Goal: Task Accomplishment & Management: Use online tool/utility

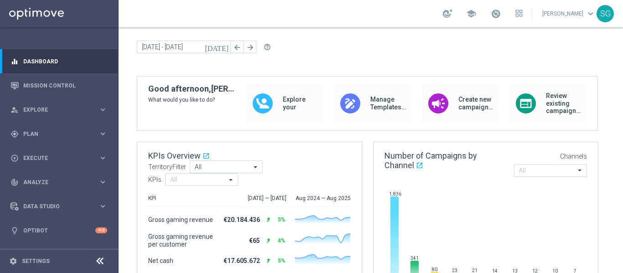
scroll to position [26, 0]
click at [93, 134] on span "Plan" at bounding box center [60, 133] width 75 height 5
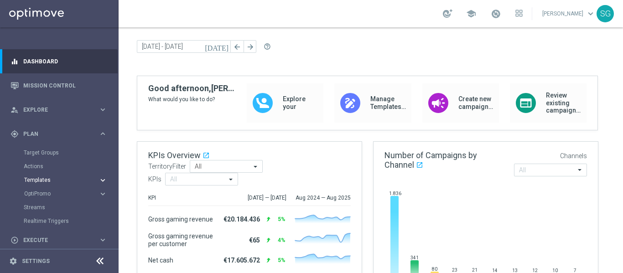
click at [44, 179] on span "Templates" at bounding box center [56, 179] width 65 height 5
click at [42, 192] on link "Optimail" at bounding box center [61, 193] width 67 height 7
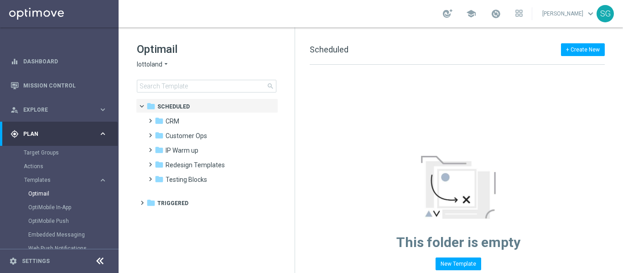
click at [97, 255] on div at bounding box center [99, 261] width 17 height 14
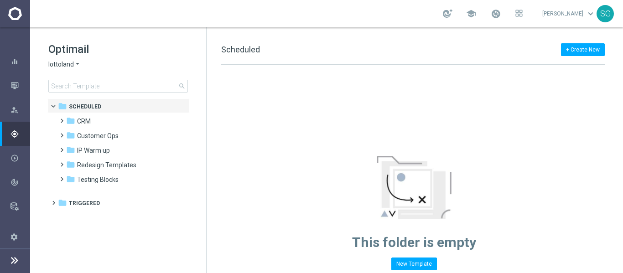
click at [73, 63] on span "lottoland" at bounding box center [61, 64] width 26 height 9
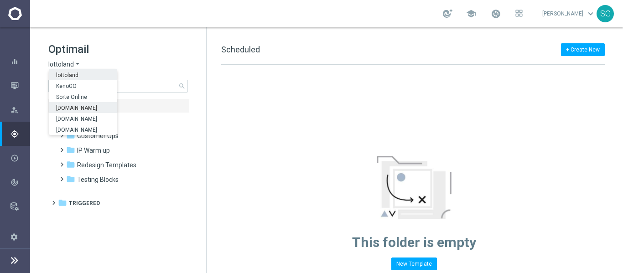
click at [0, 0] on span "[DOMAIN_NAME]" at bounding box center [0, 0] width 0 height 0
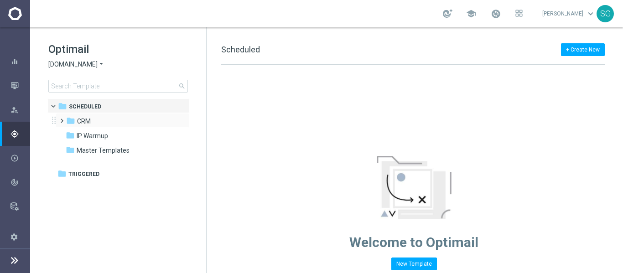
click at [62, 119] on span at bounding box center [60, 117] width 4 height 4
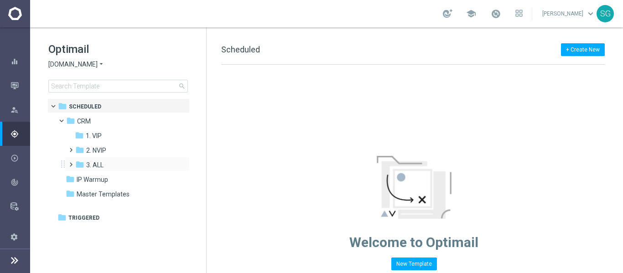
click at [71, 162] on span at bounding box center [69, 161] width 4 height 4
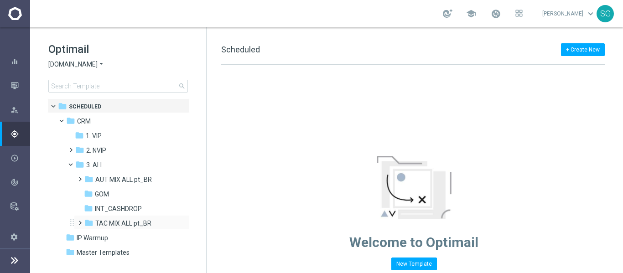
click at [79, 221] on span at bounding box center [78, 219] width 4 height 4
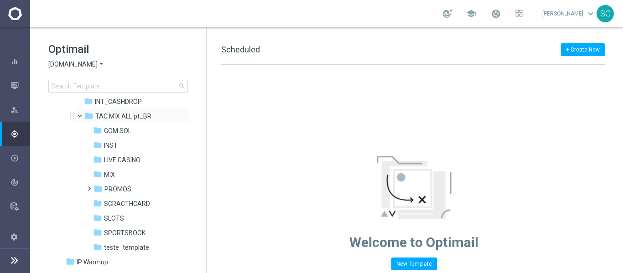
scroll to position [111, 0]
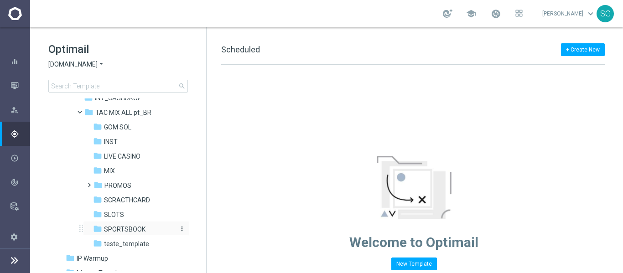
click at [120, 228] on span "SPORTSBOOK" at bounding box center [124, 229] width 41 height 8
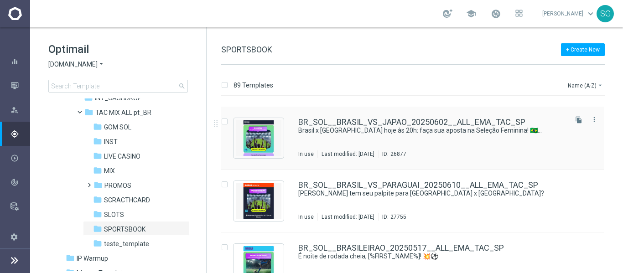
scroll to position [456, 0]
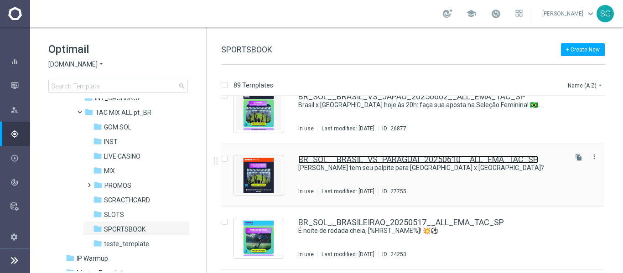
click at [310, 162] on link "BR_SOL__BRASIL_VS_PARAGUAI_20250610__ALL_EMA_TAC_SP" at bounding box center [418, 159] width 240 height 8
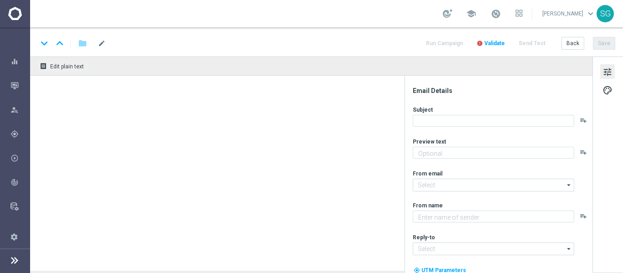
type textarea "[DEMOGRAPHIC_DATA] agora mesmo, [%FIRST_NAME%]!"
type input "[EMAIL_ADDRESS][DOMAIN_NAME]"
type textarea "[DOMAIN_NAME]"
type input "[EMAIL_ADDRESS][DOMAIN_NAME]"
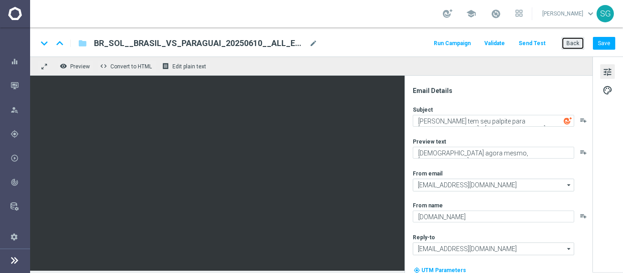
click at [568, 40] on button "Back" at bounding box center [572, 43] width 23 height 13
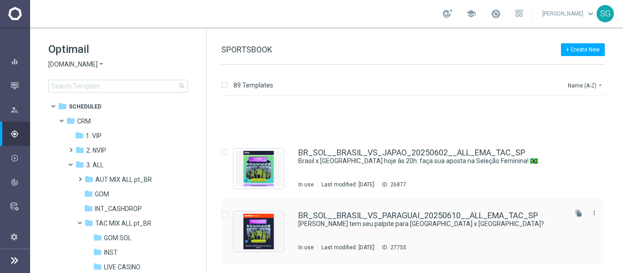
scroll to position [450, 0]
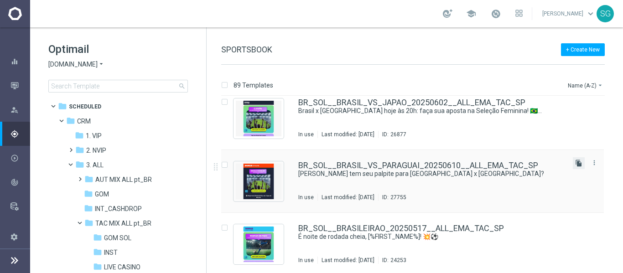
click at [576, 162] on icon "file_copy" at bounding box center [578, 163] width 7 height 7
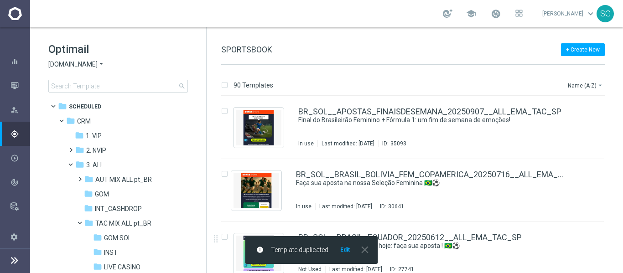
click at [347, 247] on button "Edit" at bounding box center [344, 249] width 11 height 7
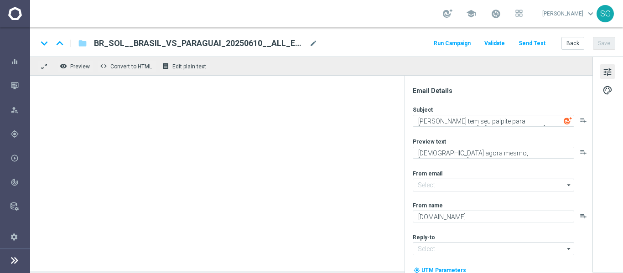
type input "[EMAIL_ADDRESS][DOMAIN_NAME]"
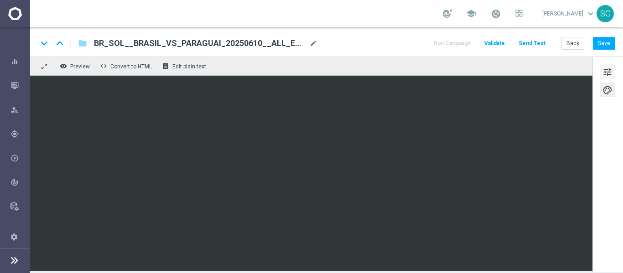
click at [606, 66] on button "tune" at bounding box center [607, 71] width 15 height 15
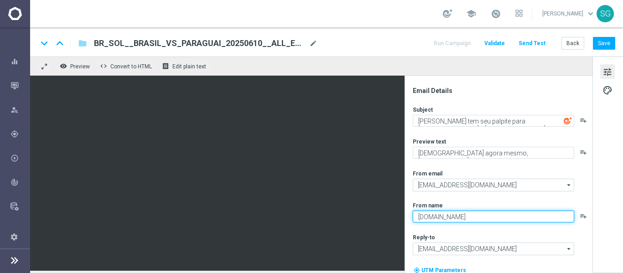
click at [454, 218] on textarea "[DOMAIN_NAME]" at bounding box center [493, 217] width 161 height 12
type textarea "Sorte Online Betz"
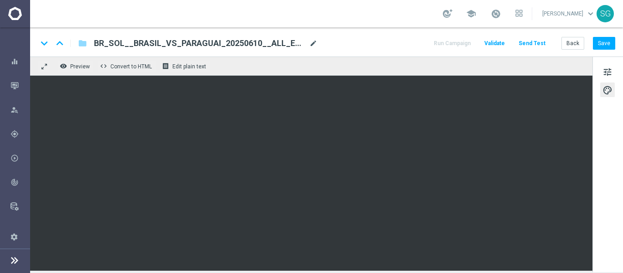
click at [314, 40] on span "mode_edit" at bounding box center [313, 43] width 8 height 8
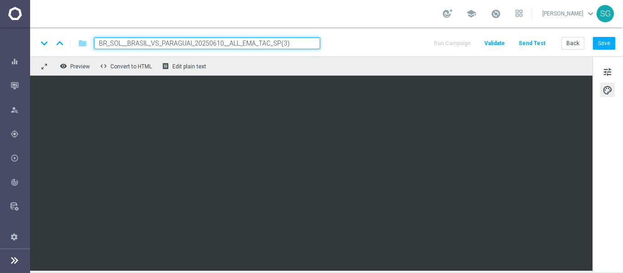
click at [313, 41] on input "BR_SOL__BRASIL_VS_PARAGUAI_20250610__ALL_EMA_TAC_SP(3)" at bounding box center [207, 43] width 226 height 12
paste input "BOLIVIA_20250909__ALL_EMA_TAC_SP"
type input "BR_SOL__BRASIL_VS_BOLIVIA_20250909__ALL_EMA_TAC_SP"
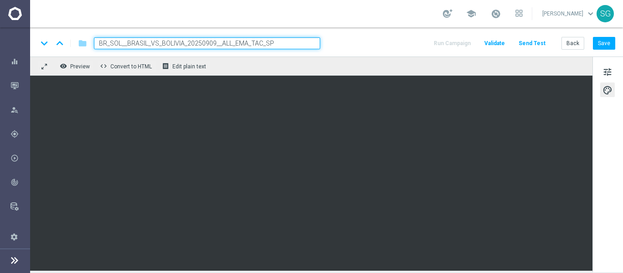
click at [362, 33] on div "keyboard_arrow_down keyboard_arrow_up folder BR_SOL__BRASIL_VS_BOLIVIA_20250909…" at bounding box center [326, 41] width 593 height 29
click at [296, 49] on input "BR_SOL__BRASIL_VS_BOLIVIA_20250909__ALL_EMA_TAC_SP" at bounding box center [207, 43] width 226 height 12
drag, startPoint x: 296, startPoint y: 49, endPoint x: 350, endPoint y: 45, distance: 53.5
click at [350, 45] on div "keyboard_arrow_down keyboard_arrow_up folder BR_SOL__BRASIL_VS_BOLIVIA_20250909…" at bounding box center [326, 43] width 578 height 12
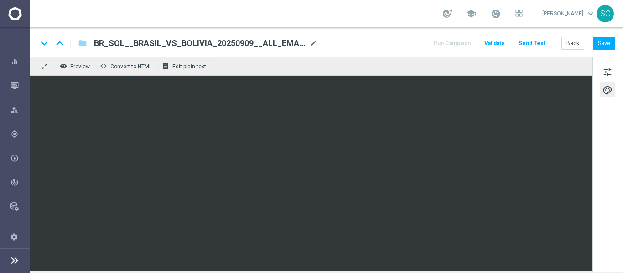
click at [350, 45] on div "keyboard_arrow_down keyboard_arrow_up folder BR_SOL__BRASIL_VS_BOLIVIA_20250909…" at bounding box center [326, 43] width 578 height 12
click at [607, 74] on span "tune" at bounding box center [607, 72] width 10 height 12
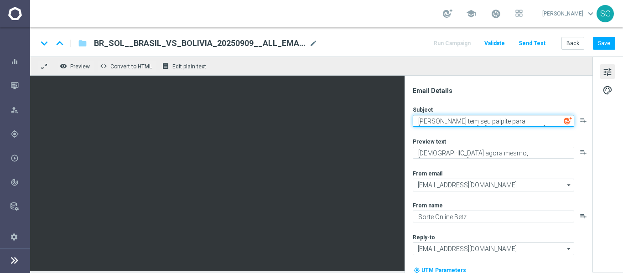
click at [474, 124] on textarea "[PERSON_NAME] tem seu palpite para [GEOGRAPHIC_DATA] x [GEOGRAPHIC_DATA]?" at bounding box center [493, 121] width 161 height 12
paste textarea "🇧🇷 [GEOGRAPHIC_DATA] [PERSON_NAME] pelas Eliminatórias: aposte [PERSON_NAME]!"
click at [474, 124] on textarea "🇧🇷 [GEOGRAPHIC_DATA] [PERSON_NAME] pelas Eliminatórias: aposte [PERSON_NAME]!" at bounding box center [493, 121] width 161 height 12
type textarea "🇧🇷 [GEOGRAPHIC_DATA] [PERSON_NAME] pelas Eliminatórias: aposte [PERSON_NAME]!"
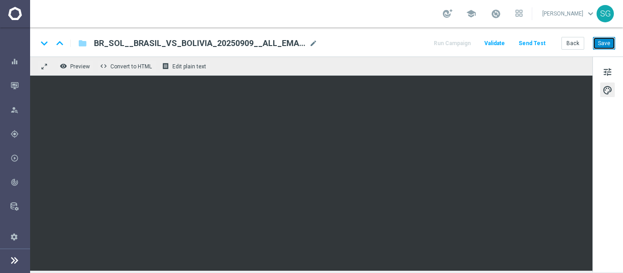
click at [606, 45] on button "Save" at bounding box center [604, 43] width 22 height 13
click at [596, 39] on button "Save" at bounding box center [604, 43] width 22 height 13
click at [610, 41] on button "Save" at bounding box center [604, 43] width 22 height 13
click at [89, 64] on span "Preview" at bounding box center [80, 66] width 20 height 6
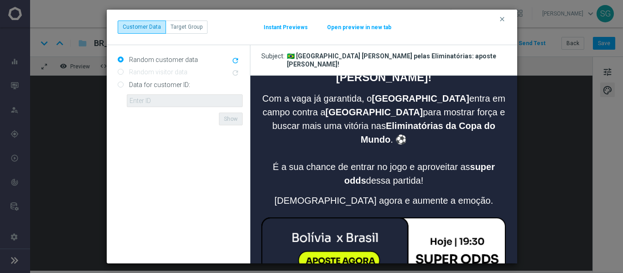
scroll to position [351, 0]
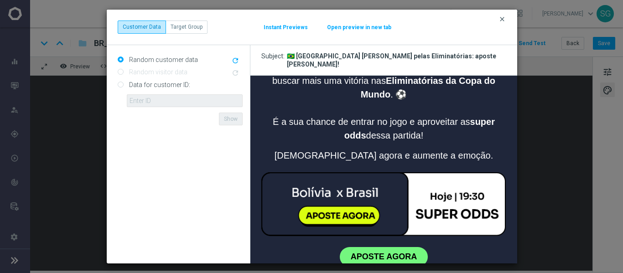
click at [502, 19] on icon "clear" at bounding box center [501, 19] width 7 height 7
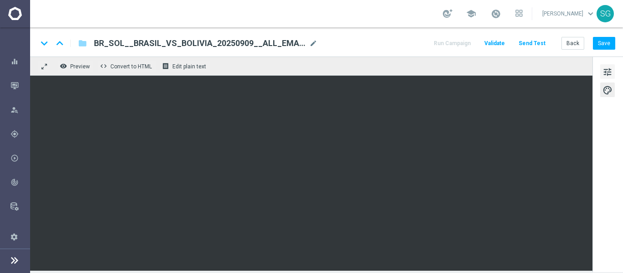
click at [604, 70] on span "tune" at bounding box center [607, 72] width 10 height 12
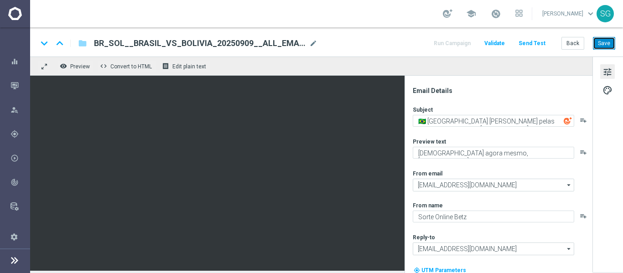
click at [608, 41] on button "Save" at bounding box center [604, 43] width 22 height 13
click at [530, 47] on button "Send Test" at bounding box center [532, 43] width 30 height 12
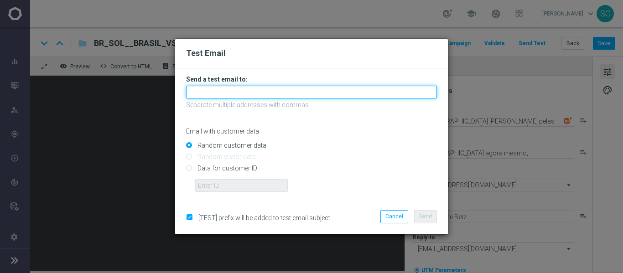
click at [316, 92] on input "text" at bounding box center [311, 92] width 251 height 13
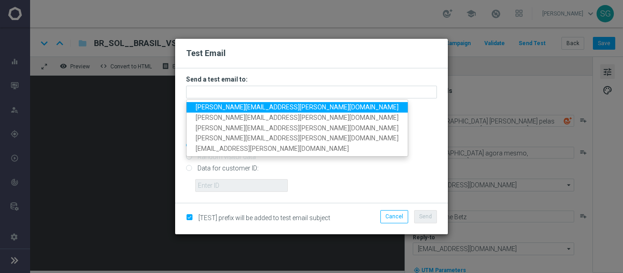
click at [283, 109] on span "[PERSON_NAME][EMAIL_ADDRESS][PERSON_NAME][DOMAIN_NAME]" at bounding box center [297, 107] width 203 height 7
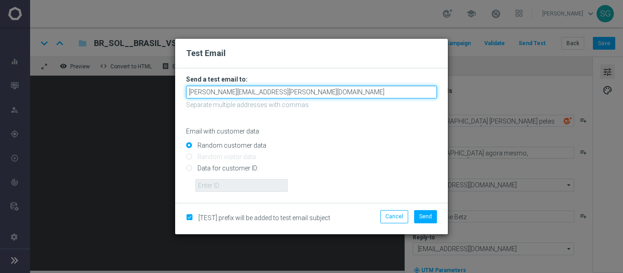
click at [345, 93] on input "[PERSON_NAME][EMAIL_ADDRESS][PERSON_NAME][DOMAIN_NAME]" at bounding box center [311, 92] width 251 height 13
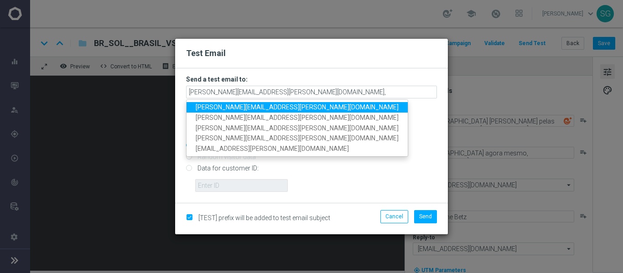
click at [307, 111] on link "[PERSON_NAME][EMAIL_ADDRESS][PERSON_NAME][DOMAIN_NAME]" at bounding box center [297, 107] width 221 height 10
type input "[PERSON_NAME][EMAIL_ADDRESS][PERSON_NAME][DOMAIN_NAME],[PERSON_NAME][DOMAIN_NAM…"
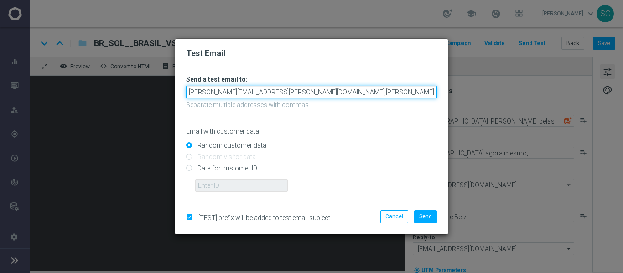
click at [392, 92] on input "[PERSON_NAME][EMAIL_ADDRESS][PERSON_NAME][DOMAIN_NAME],[PERSON_NAME][DOMAIN_NAM…" at bounding box center [311, 92] width 251 height 13
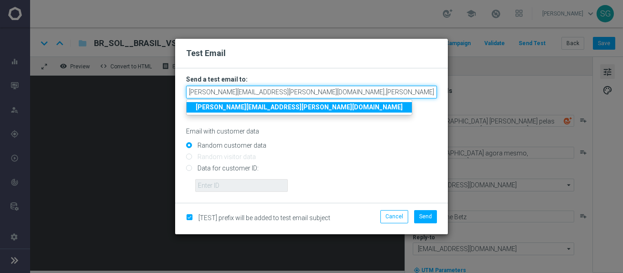
click at [392, 92] on input "[PERSON_NAME][EMAIL_ADDRESS][PERSON_NAME][DOMAIN_NAME],[PERSON_NAME][DOMAIN_NAM…" at bounding box center [311, 92] width 251 height 13
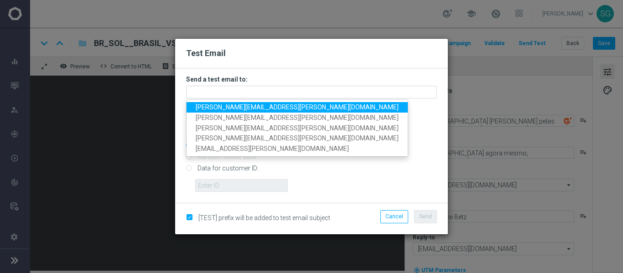
click at [269, 103] on link "[PERSON_NAME][EMAIL_ADDRESS][PERSON_NAME][DOMAIN_NAME]" at bounding box center [297, 107] width 221 height 10
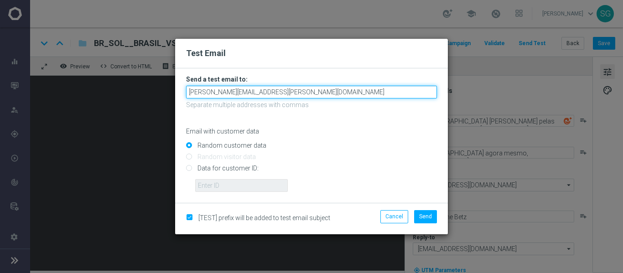
click at [317, 98] on input "[PERSON_NAME][EMAIL_ADDRESS][PERSON_NAME][DOMAIN_NAME]" at bounding box center [311, 92] width 251 height 13
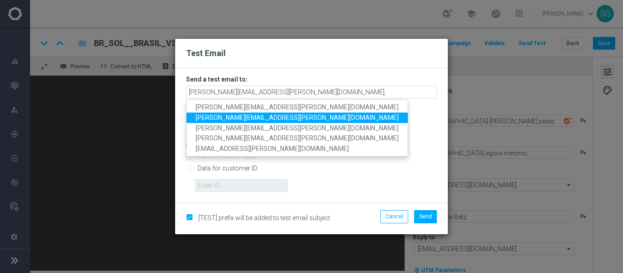
click at [282, 116] on span "[PERSON_NAME][EMAIL_ADDRESS][PERSON_NAME][DOMAIN_NAME]" at bounding box center [297, 117] width 203 height 7
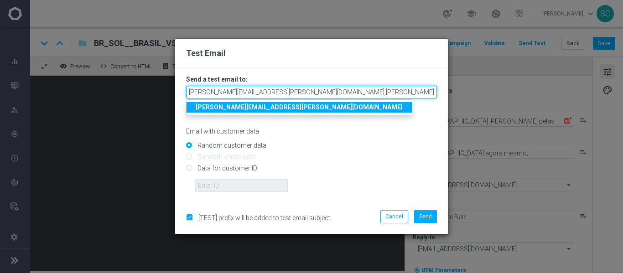
click at [393, 88] on input "[PERSON_NAME][EMAIL_ADDRESS][PERSON_NAME][DOMAIN_NAME],[PERSON_NAME][DOMAIN_NAM…" at bounding box center [311, 92] width 251 height 13
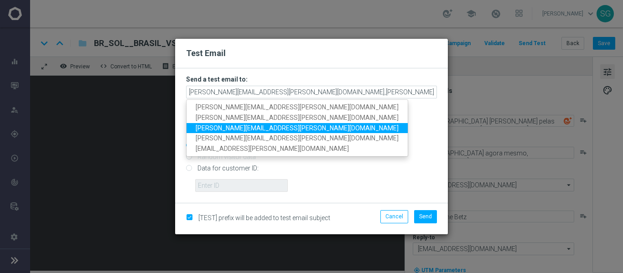
click at [303, 124] on link "[PERSON_NAME][EMAIL_ADDRESS][PERSON_NAME][DOMAIN_NAME]" at bounding box center [297, 128] width 221 height 10
type input "[PERSON_NAME][EMAIL_ADDRESS][PERSON_NAME][DOMAIN_NAME],[PERSON_NAME][DOMAIN_NAM…"
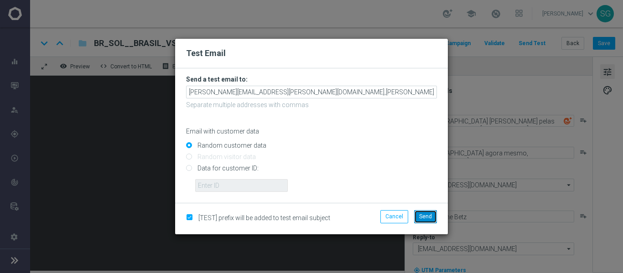
click at [431, 215] on span "Send" at bounding box center [425, 216] width 13 height 6
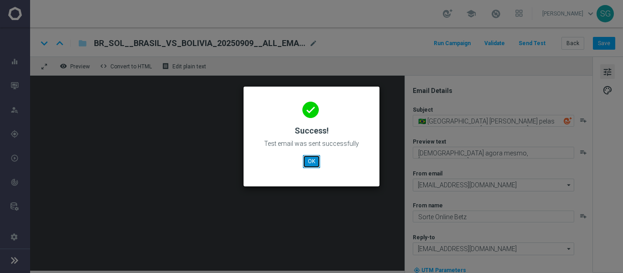
click at [308, 166] on button "OK" at bounding box center [311, 161] width 17 height 13
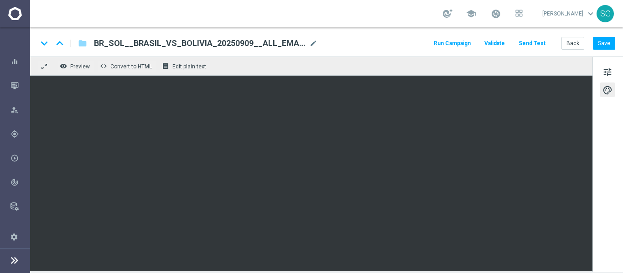
click at [596, 156] on div "tune palette" at bounding box center [607, 165] width 31 height 216
click at [604, 40] on button "Save" at bounding box center [604, 43] width 22 height 13
click at [603, 45] on button "Save" at bounding box center [604, 43] width 22 height 13
click at [536, 40] on button "Send Test" at bounding box center [532, 43] width 30 height 12
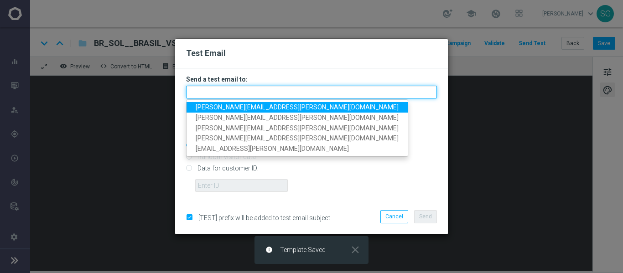
click at [293, 92] on input "text" at bounding box center [311, 92] width 251 height 13
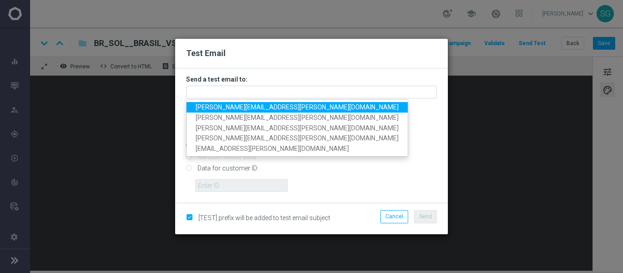
click at [264, 106] on span "[PERSON_NAME][EMAIL_ADDRESS][PERSON_NAME][DOMAIN_NAME]" at bounding box center [297, 107] width 203 height 7
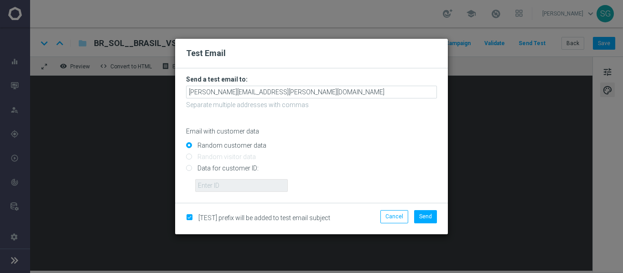
click at [332, 101] on p "Separate multiple addresses with commas" at bounding box center [311, 105] width 251 height 8
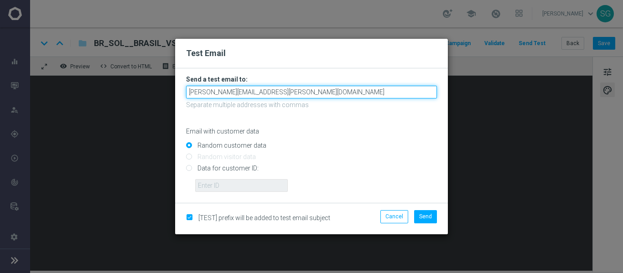
click at [343, 93] on input "[PERSON_NAME][EMAIL_ADDRESS][PERSON_NAME][DOMAIN_NAME]" at bounding box center [311, 92] width 251 height 13
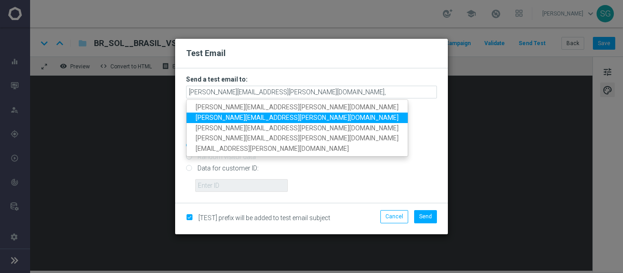
click at [301, 119] on link "[PERSON_NAME][EMAIL_ADDRESS][PERSON_NAME][DOMAIN_NAME]" at bounding box center [297, 118] width 221 height 10
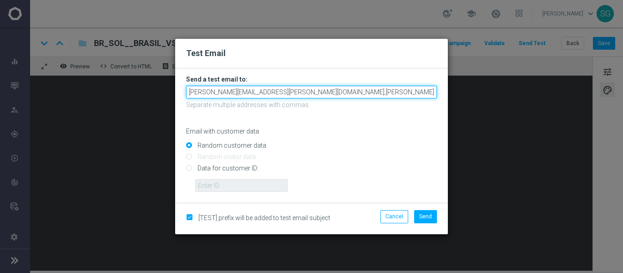
click at [403, 88] on input "[PERSON_NAME][EMAIL_ADDRESS][PERSON_NAME][DOMAIN_NAME],[PERSON_NAME][DOMAIN_NAM…" at bounding box center [311, 92] width 251 height 13
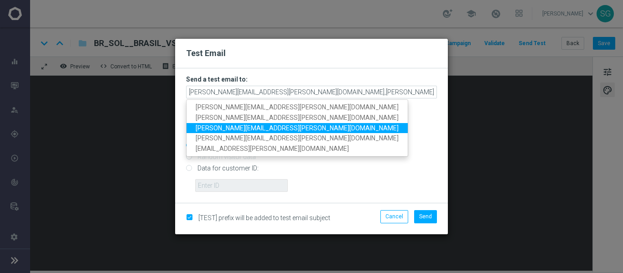
click at [308, 126] on link "[PERSON_NAME][EMAIL_ADDRESS][PERSON_NAME][DOMAIN_NAME]" at bounding box center [297, 128] width 221 height 10
type input "[PERSON_NAME][EMAIL_ADDRESS][PERSON_NAME][DOMAIN_NAME],[PERSON_NAME][DOMAIN_NAM…"
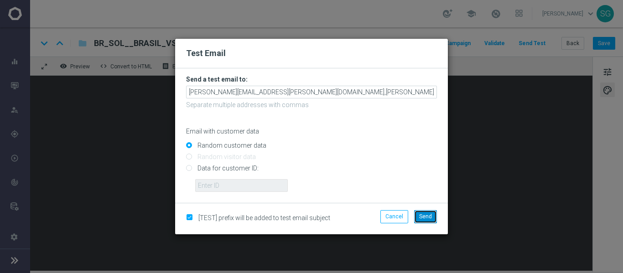
click at [425, 216] on span "Send" at bounding box center [425, 216] width 13 height 6
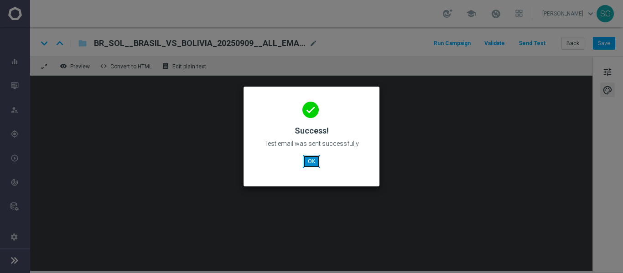
click at [318, 161] on button "OK" at bounding box center [311, 161] width 17 height 13
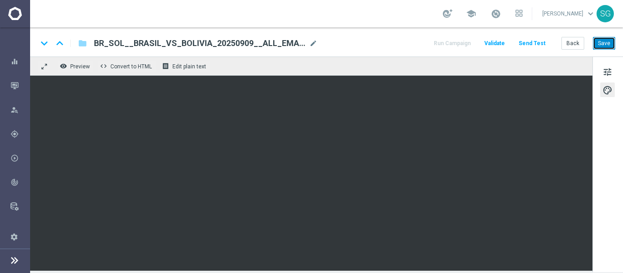
click at [600, 46] on button "Save" at bounding box center [604, 43] width 22 height 13
click at [14, 83] on icon "button" at bounding box center [14, 86] width 8 height 8
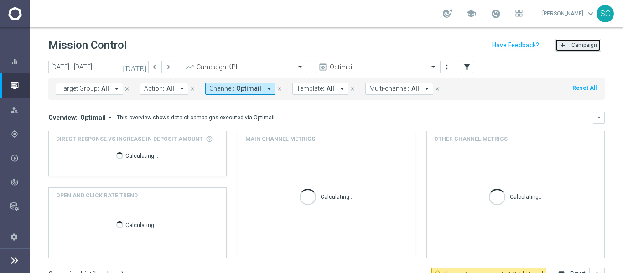
click at [559, 46] on icon "add" at bounding box center [562, 44] width 7 height 7
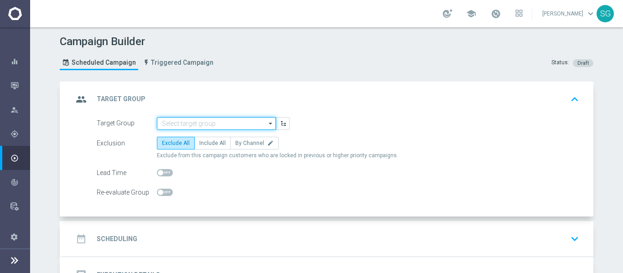
click at [246, 122] on input at bounding box center [216, 123] width 119 height 13
paste input "pt_BR_SL_TGT_ALL_EM_TAC__GEN_AND_NOT_SPORTSBOOK"
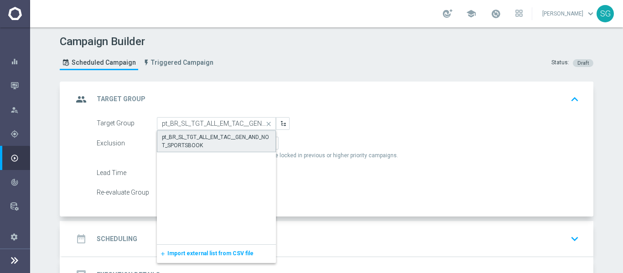
click at [207, 143] on div "pt_BR_SL_TGT_ALL_EM_TAC__GEN_AND_NOT_SPORTSBOOK" at bounding box center [216, 141] width 109 height 16
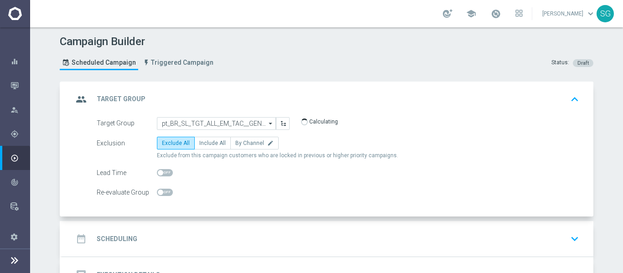
type input "pt_BR_SL_TGT_ALL_EM_TAC__GEN_AND_NOT_SPORTSBOOK"
click at [207, 143] on span "Include All" at bounding box center [212, 143] width 26 height 6
click at [205, 143] on input "Include All" at bounding box center [202, 145] width 6 height 6
radio input "true"
click at [234, 238] on div "date_range Scheduling keyboard_arrow_down" at bounding box center [327, 238] width 509 height 17
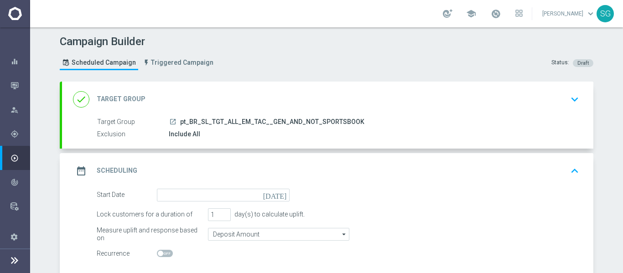
click at [277, 192] on icon "[DATE]" at bounding box center [276, 194] width 27 height 10
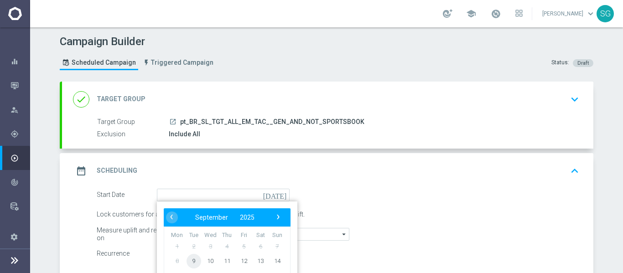
click at [192, 259] on span "9" at bounding box center [194, 261] width 15 height 15
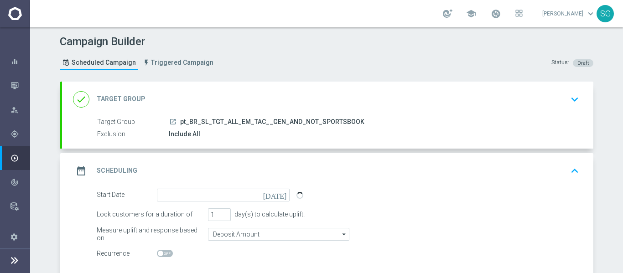
type input "[DATE]"
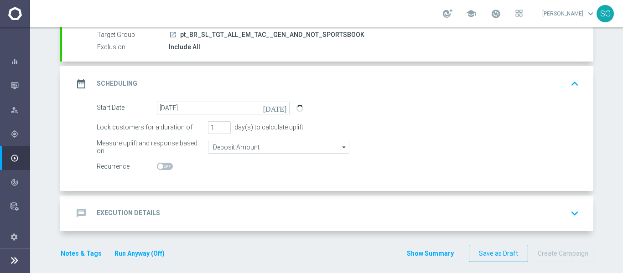
scroll to position [88, 0]
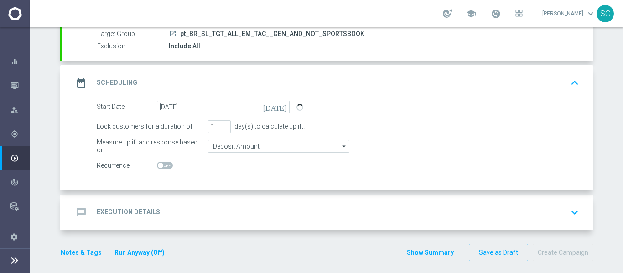
click at [321, 200] on div "message Execution Details keyboard_arrow_down" at bounding box center [327, 213] width 531 height 36
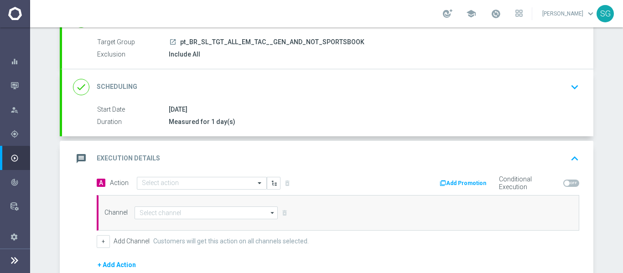
scroll to position [81, 0]
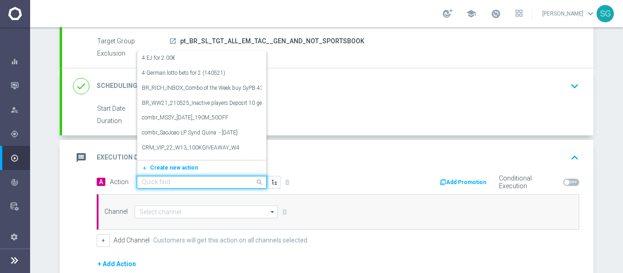
click at [248, 183] on div at bounding box center [201, 183] width 129 height 8
paste input "BR_SOL__BRASIL_VS_BOLIVIA_20250909__ALL_EMA_TAC_SP"
type input "BR_SOL__BRASIL_VS_BOLIVIA_20250909__ALL_EMA_TAC_SP"
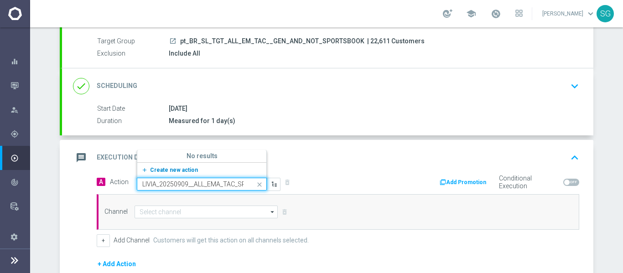
click at [182, 172] on span "Create new action" at bounding box center [174, 170] width 48 height 6
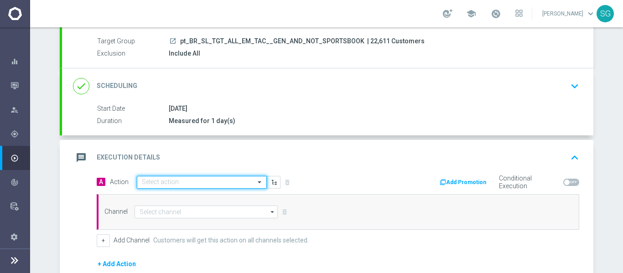
scroll to position [0, 0]
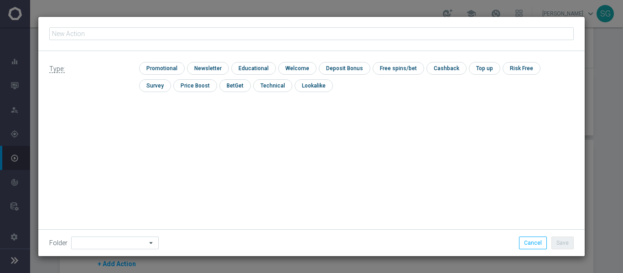
click at [224, 38] on input "text" at bounding box center [311, 33] width 524 height 13
type input "BR_SOL__BRASIL_VS_BOLIVIA_20250909__ALL_EMA_TAC_SP"
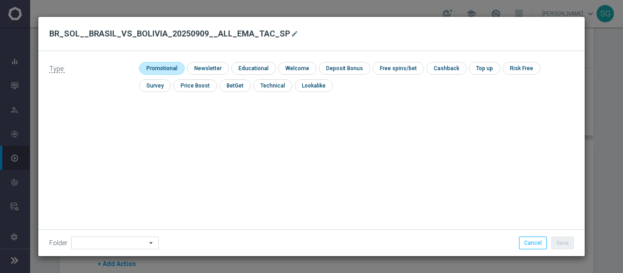
click at [168, 66] on input "checkbox" at bounding box center [160, 68] width 43 height 12
checkbox input "true"
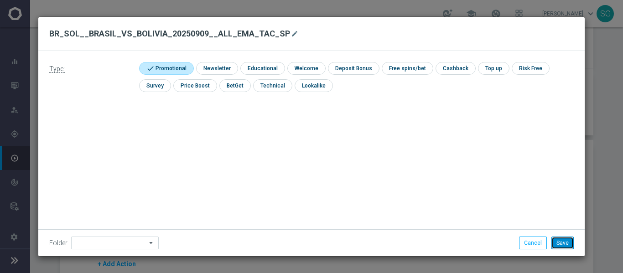
click at [560, 243] on button "Save" at bounding box center [562, 243] width 22 height 13
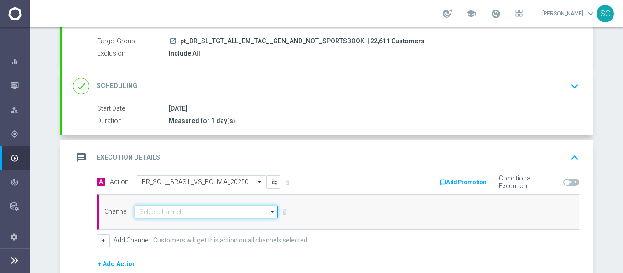
click at [237, 215] on input at bounding box center [206, 212] width 143 height 13
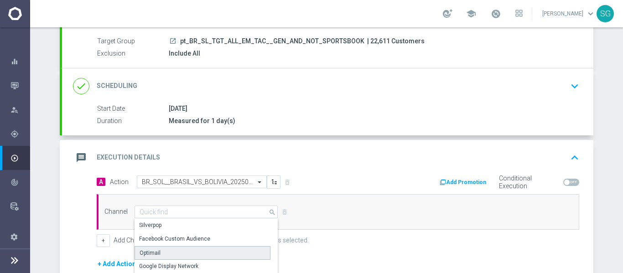
click at [159, 252] on div "Optimail" at bounding box center [203, 253] width 136 height 14
type input "Optimail"
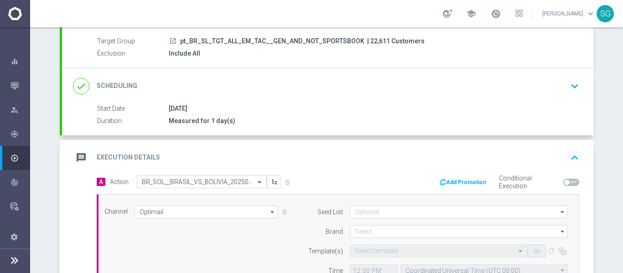
scroll to position [161, 0]
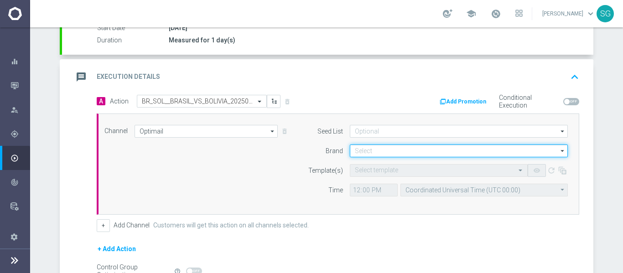
click at [358, 153] on input at bounding box center [459, 151] width 218 height 13
paste input "BR_SOL__BRASIL_VS_BOLIVIA_20250909__ALL_EMA_TAC_SP"
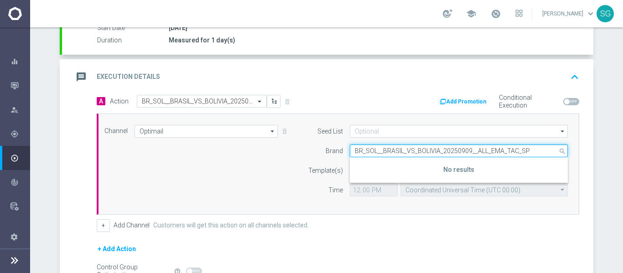
click at [358, 153] on input "BR_SOL__BRASIL_VS_BOLIVIA_20250909__ALL_EMA_TAC_SP" at bounding box center [459, 151] width 218 height 13
type input "BR_SOL__BRASIL_VS_BOLIVIA_20250909__ALL_EMA_TAC_SP"
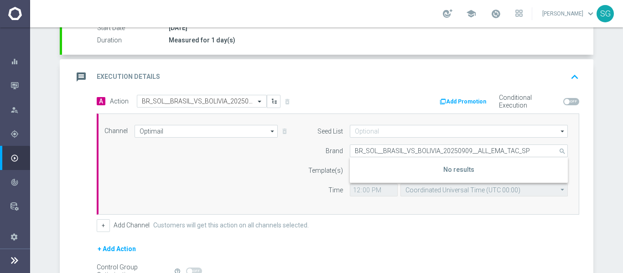
click at [384, 139] on form "Seed List arrow_drop_down Drag here to set row groups Drag here to set column l…" at bounding box center [435, 161] width 264 height 72
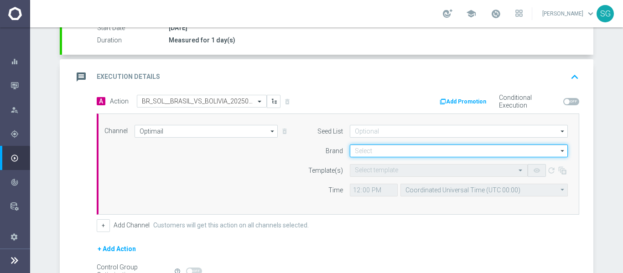
click at [373, 150] on input at bounding box center [459, 151] width 218 height 13
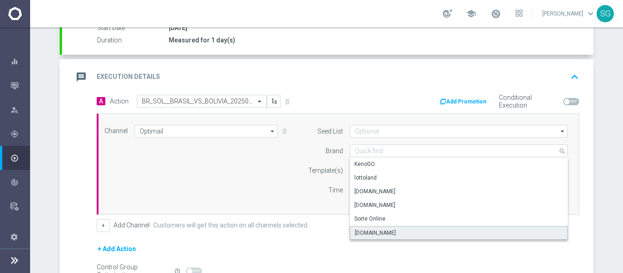
click at [372, 230] on div "[DOMAIN_NAME]" at bounding box center [375, 233] width 41 height 8
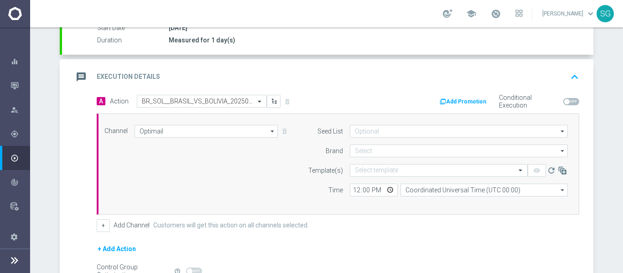
type input "[DOMAIN_NAME]"
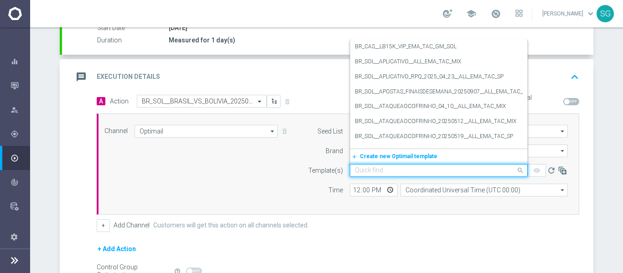
click at [378, 171] on input "text" at bounding box center [430, 171] width 150 height 8
paste input "BR_SOL__BRASIL_VS_BOLIVIA_20250909__ALL_EMA_TAC_SP"
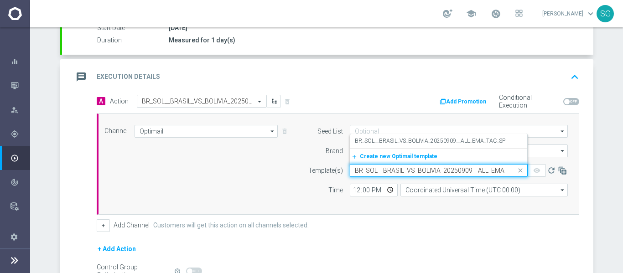
scroll to position [0, 23]
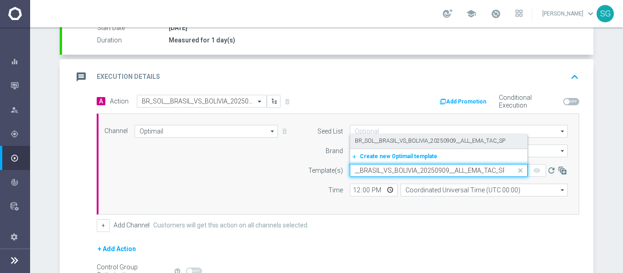
click at [397, 143] on label "BR_SOL__BRASIL_VS_BOLIVIA_20250909__ALL_EMA_TAC_SP" at bounding box center [430, 141] width 150 height 8
type input "BR_SOL__BRASIL_VS_BOLIVIA_20250909__ALL_EMA_TAC_SP"
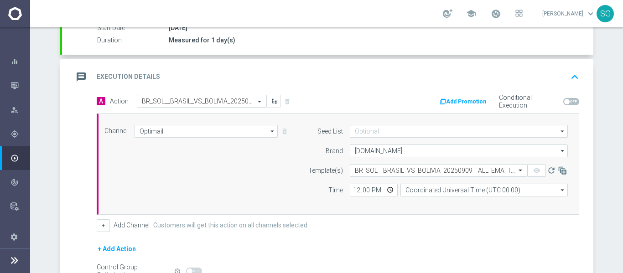
scroll to position [0, 0]
click at [354, 187] on input "12:00" at bounding box center [374, 190] width 48 height 13
type input "18:00"
click at [426, 183] on form "Template(s) Select template BR_SOL__BRASIL_VS_BOLIVIA_20250909__ALL_EMA_TAC_SP …" at bounding box center [435, 180] width 264 height 32
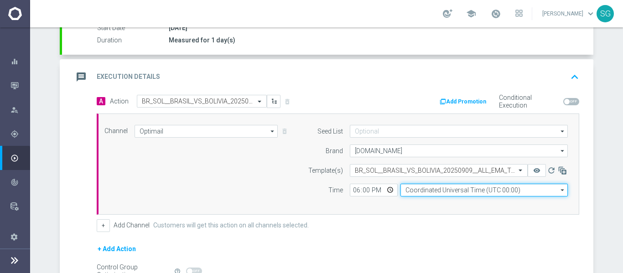
click at [425, 189] on input "Coordinated Universal Time (UTC 00:00)" at bounding box center [483, 190] width 167 height 13
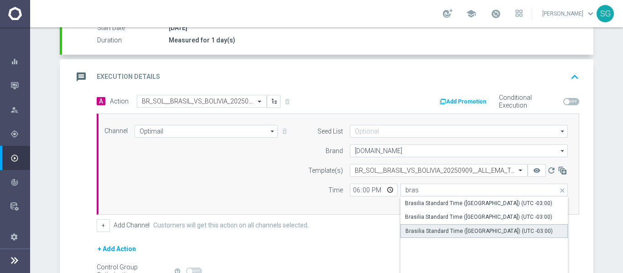
click at [433, 226] on div "Brasilia Standard Time ([GEOGRAPHIC_DATA]) (UTC -03:00)" at bounding box center [483, 231] width 167 height 14
type input "Brasilia Standard Time ([GEOGRAPHIC_DATA]) (UTC -03:00)"
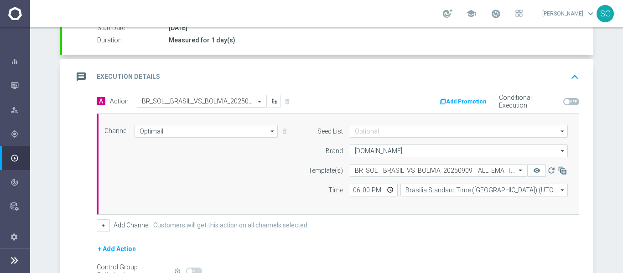
click at [90, 175] on div "A Action Select action BR_SOL__BRASIL_VS_BOLIVIA_20250909__ALL_EMA_TAC_SP delet…" at bounding box center [338, 163] width 496 height 137
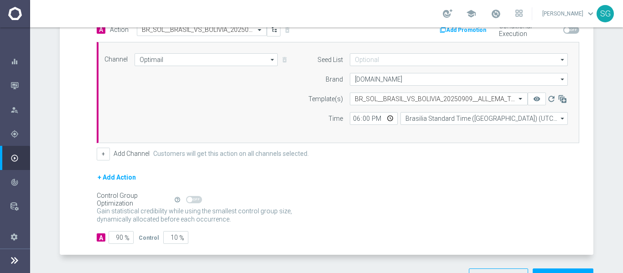
scroll to position [236, 0]
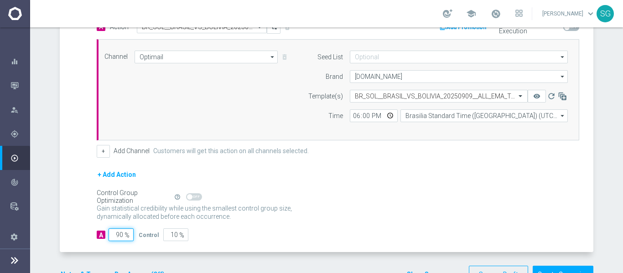
click at [115, 234] on input "90" at bounding box center [121, 234] width 25 height 13
type input "1"
type input "99"
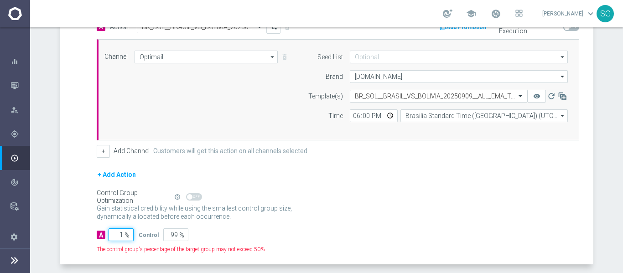
type input "10"
type input "90"
type input "100"
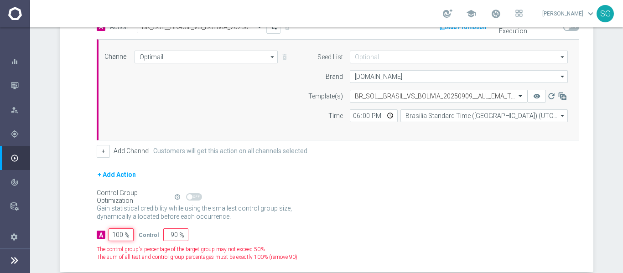
type input "0"
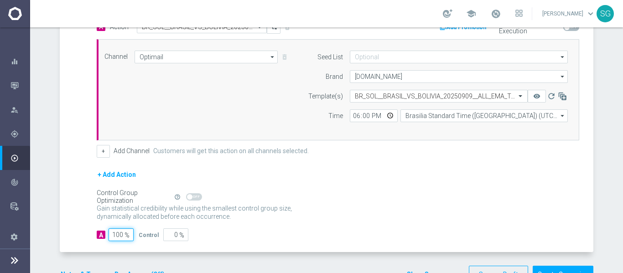
type input "100"
click at [73, 154] on div "A Action Select action BR_SOL__BRASIL_VS_BOLIVIA_20250909__ALL_EMA_TAC_SP delet…" at bounding box center [327, 137] width 531 height 232
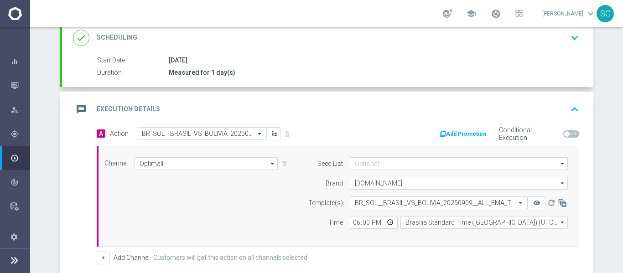
scroll to position [128, 0]
click at [192, 98] on div "message Execution Details keyboard_arrow_up" at bounding box center [327, 111] width 531 height 36
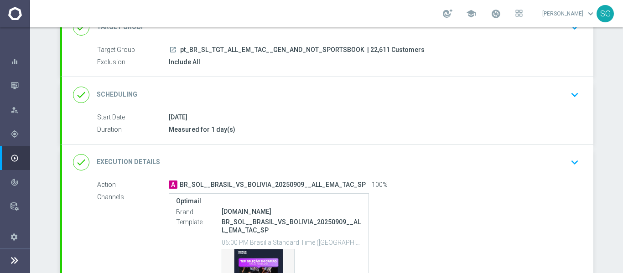
scroll to position [180, 0]
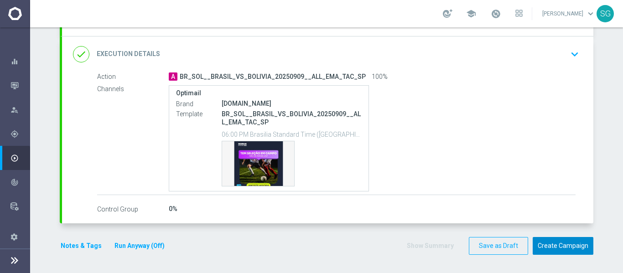
click at [534, 248] on button "Create Campaign" at bounding box center [563, 246] width 61 height 18
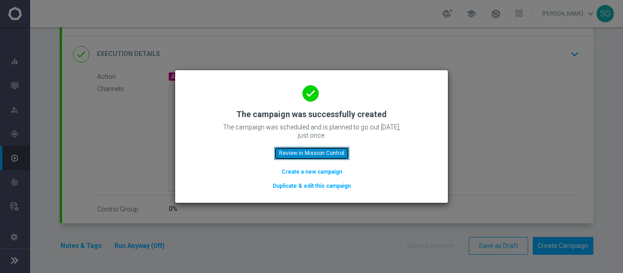
click at [321, 153] on button "Review in Mission Control" at bounding box center [311, 153] width 75 height 13
